Goal: Task Accomplishment & Management: Complete application form

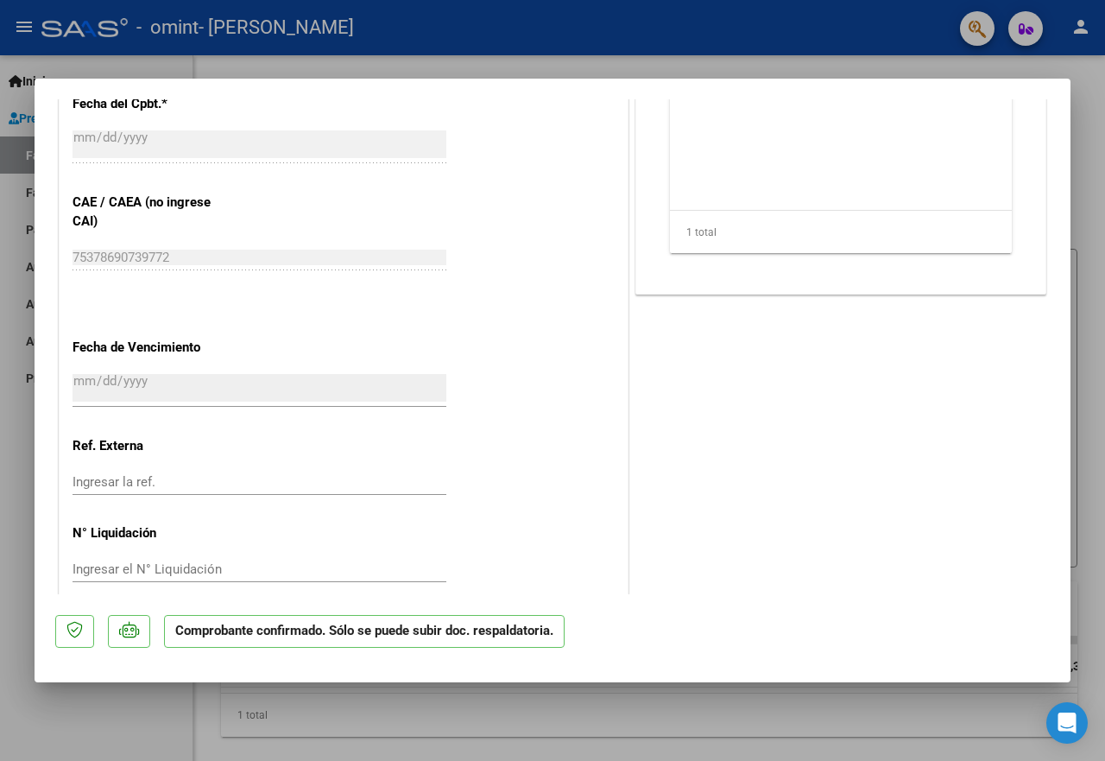
scroll to position [950, 0]
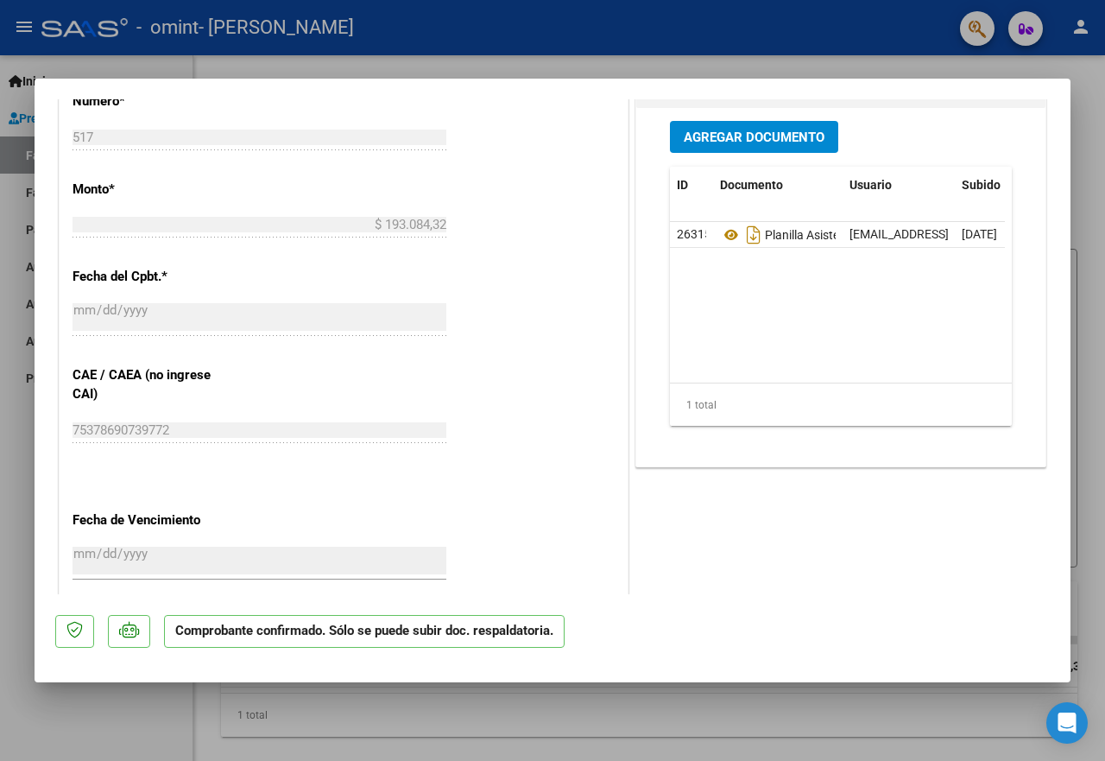
click at [282, 635] on p "Comprobante confirmado. Sólo se puede subir doc. respaldatoria." at bounding box center [364, 632] width 401 height 34
click at [451, 635] on p "Comprobante confirmado. Sólo se puede subir doc. respaldatoria." at bounding box center [364, 632] width 401 height 34
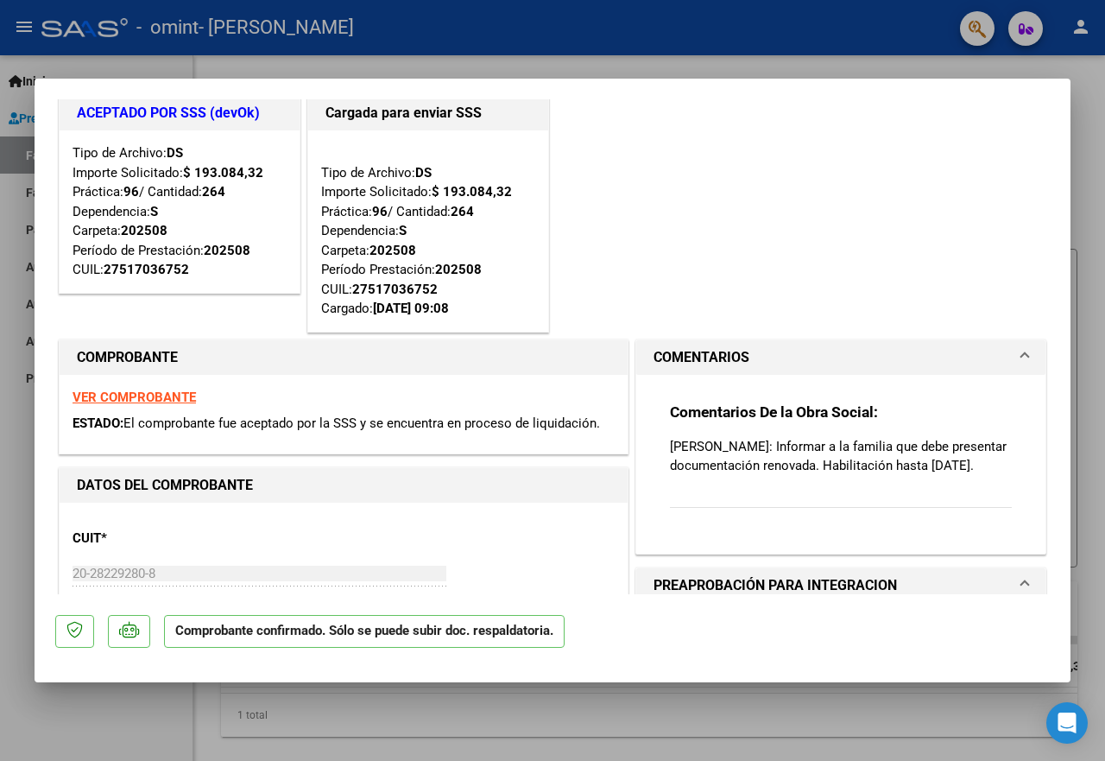
scroll to position [0, 0]
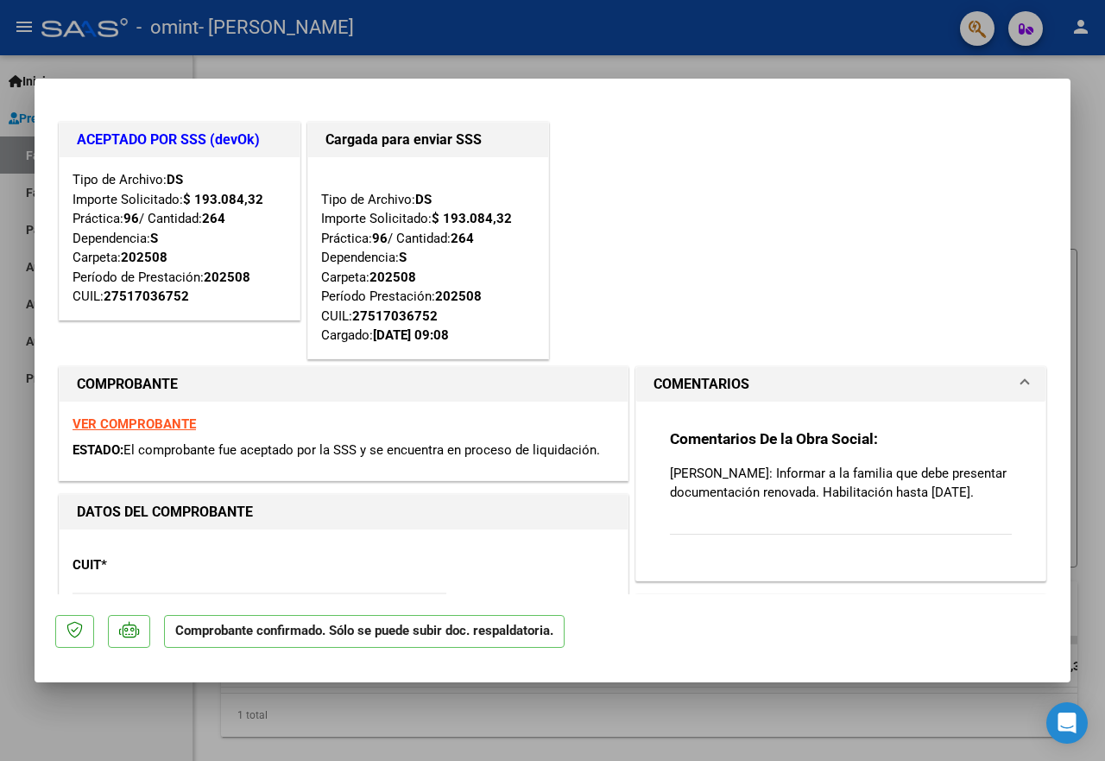
click at [918, 59] on div at bounding box center [552, 380] width 1105 height 761
type input "$ 0,00"
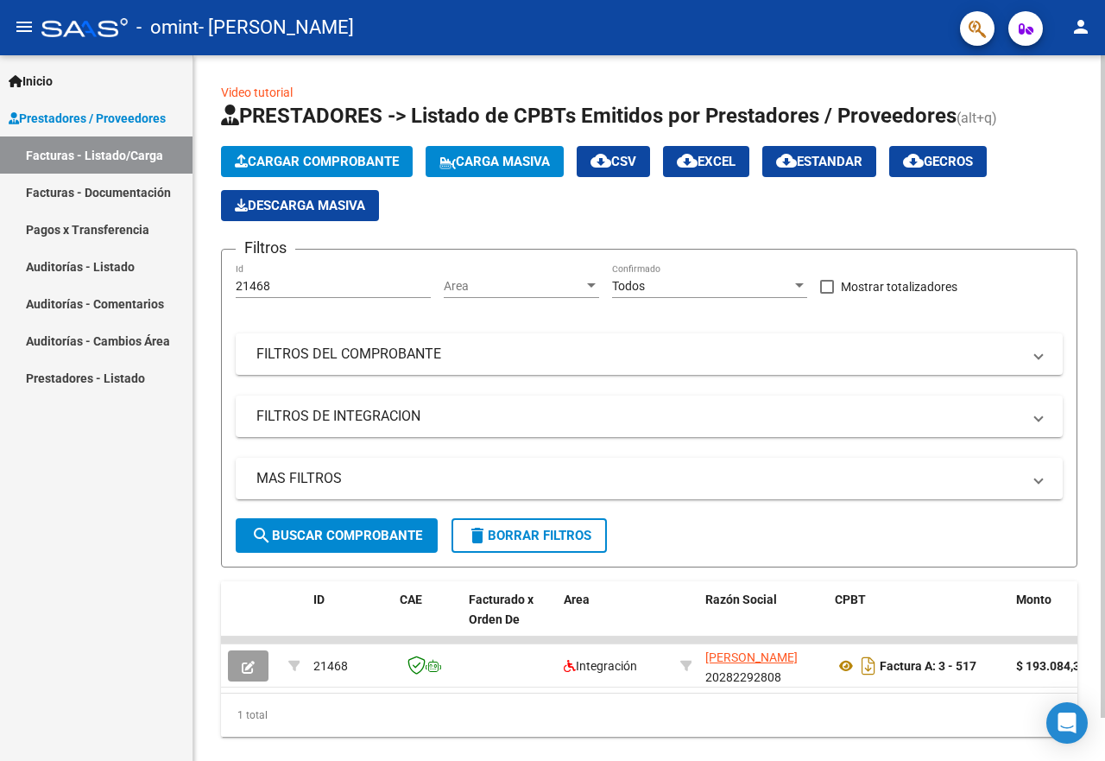
click at [906, 71] on div "Video tutorial PRESTADORES -> Listado de CPBTs Emitidos por Prestadores / Prove…" at bounding box center [649, 423] width 912 height 736
click at [181, 710] on div "Inicio Instructivos Contacto OS Prestadores / Proveedores Facturas - Listado/Ca…" at bounding box center [96, 407] width 193 height 705
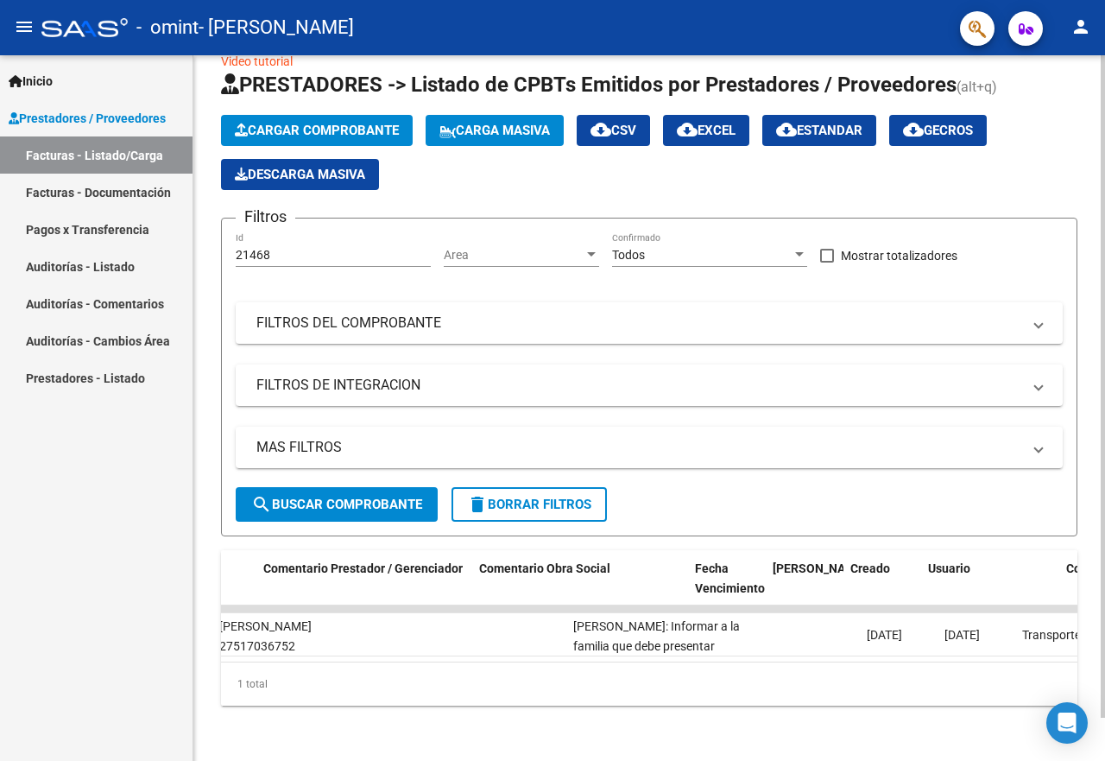
scroll to position [0, 2783]
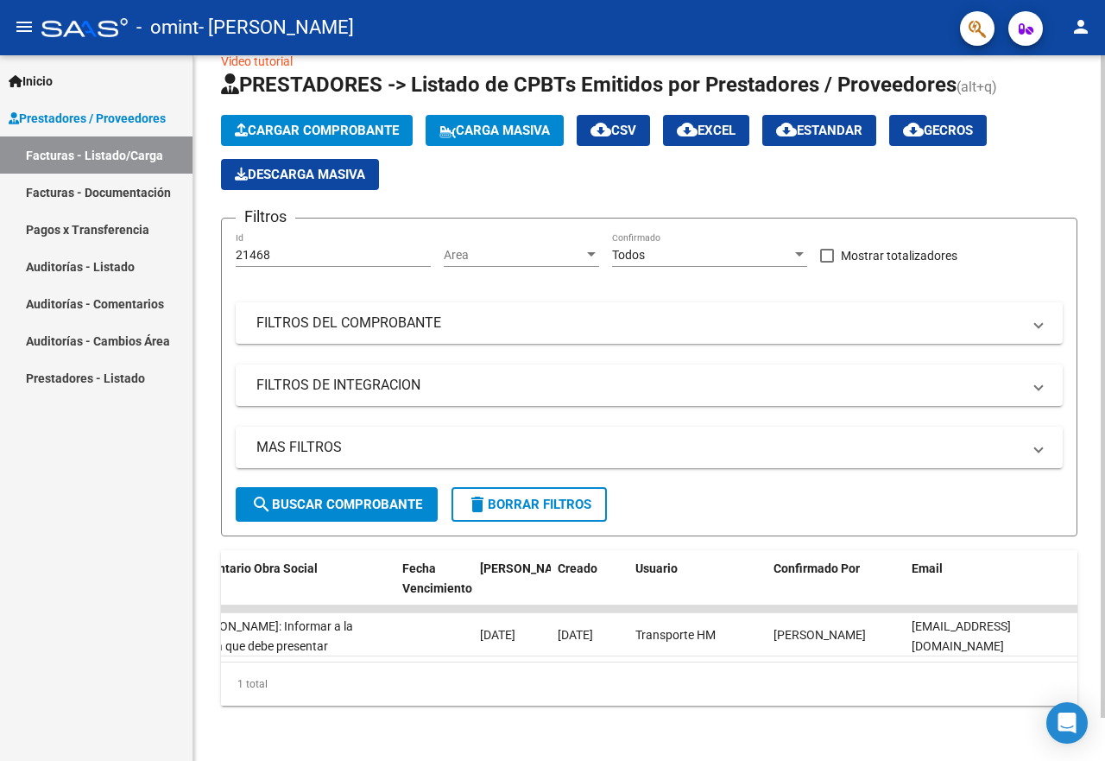
click at [1051, 150] on div "Cargar Comprobante Carga Masiva cloud_download CSV cloud_download EXCEL cloud_d…" at bounding box center [649, 152] width 856 height 75
